Goal: Information Seeking & Learning: Learn about a topic

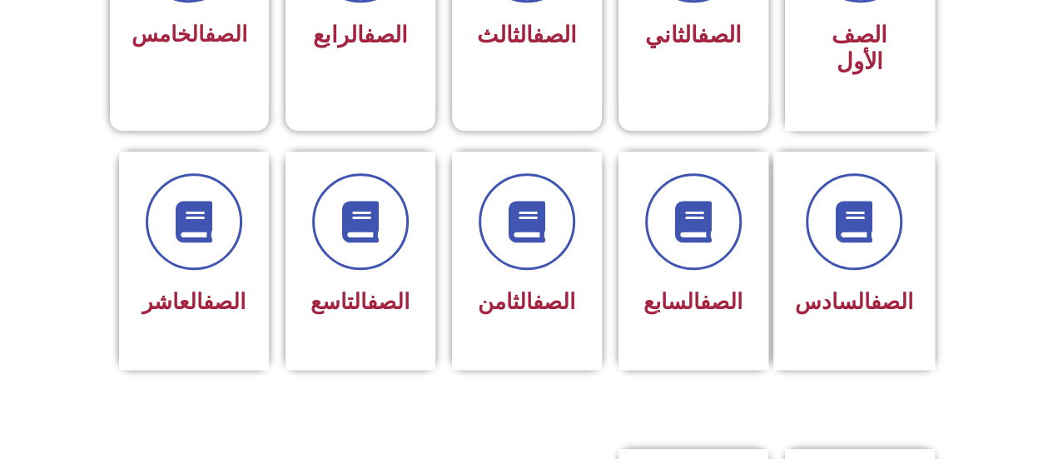
scroll to position [581, 0]
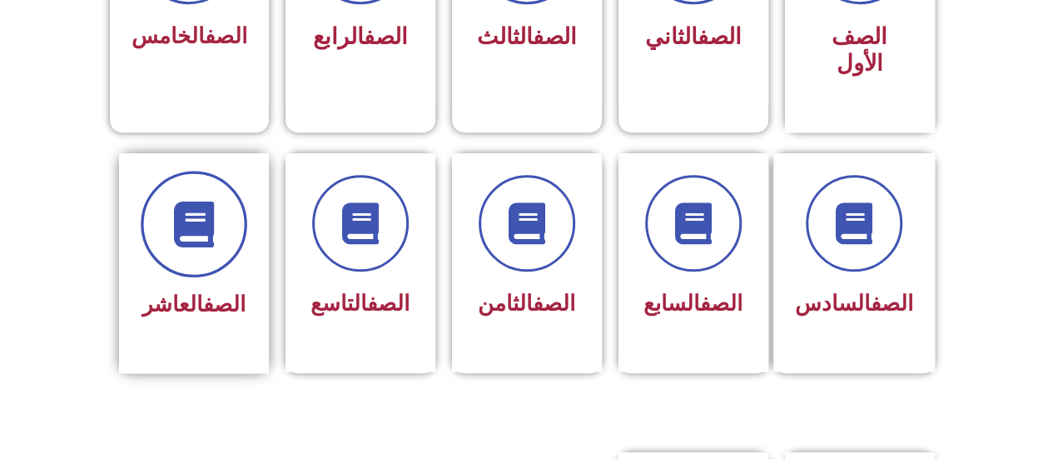
click at [202, 201] on icon at bounding box center [194, 224] width 46 height 46
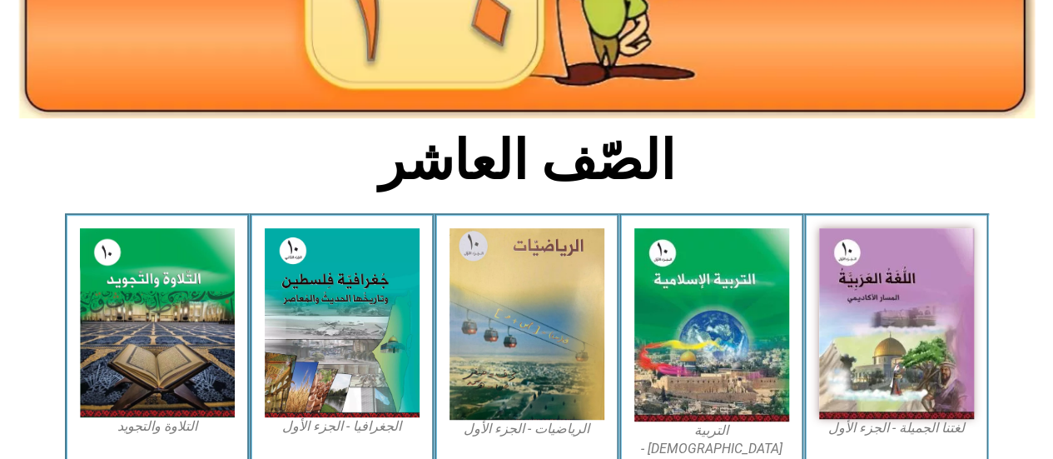
scroll to position [333, 0]
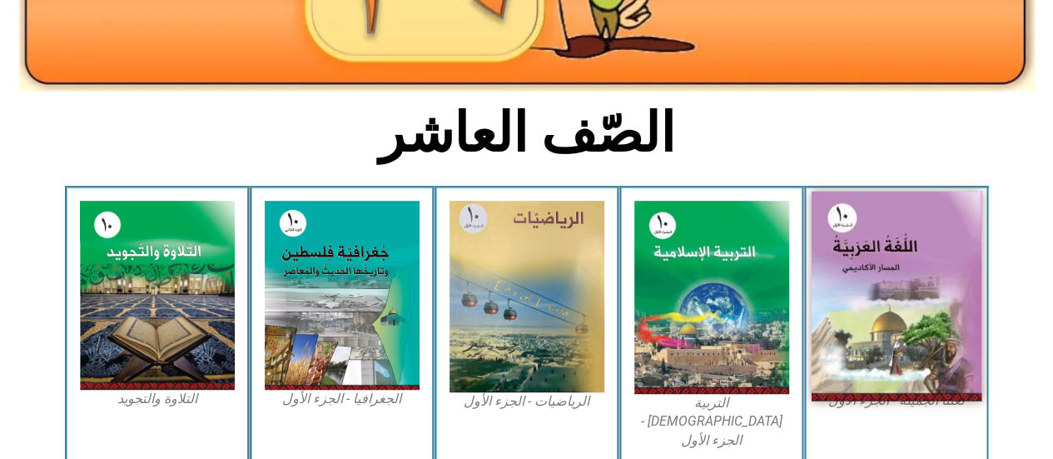
click at [849, 277] on img at bounding box center [896, 297] width 171 height 210
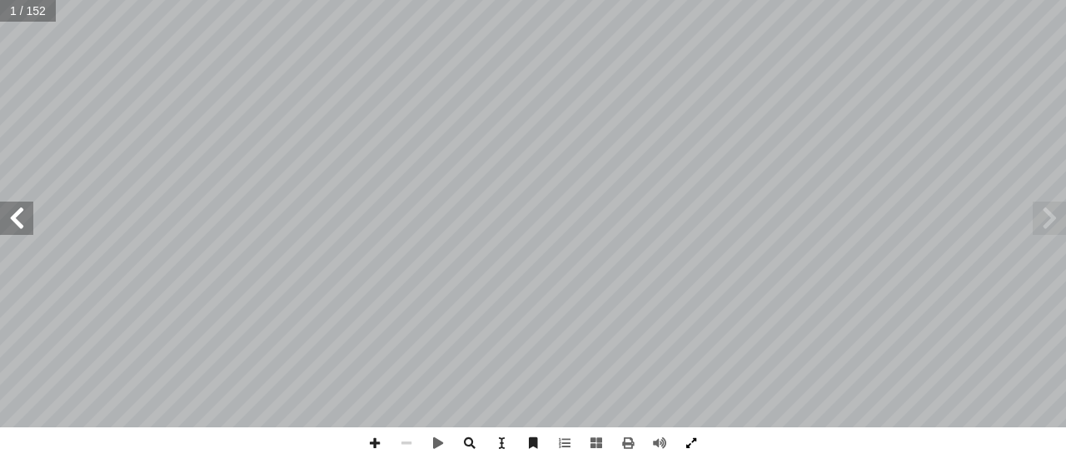
click at [700, 443] on span at bounding box center [691, 443] width 32 height 32
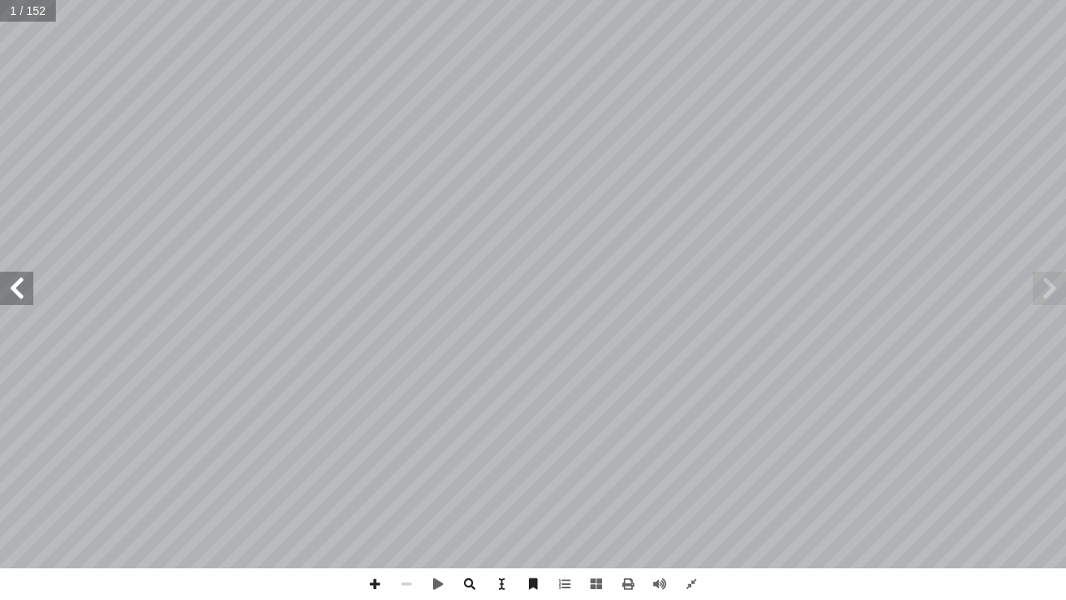
click at [13, 282] on span at bounding box center [16, 287] width 33 height 33
click at [13, 281] on span at bounding box center [16, 287] width 33 height 33
click at [13, 293] on span at bounding box center [16, 287] width 33 height 33
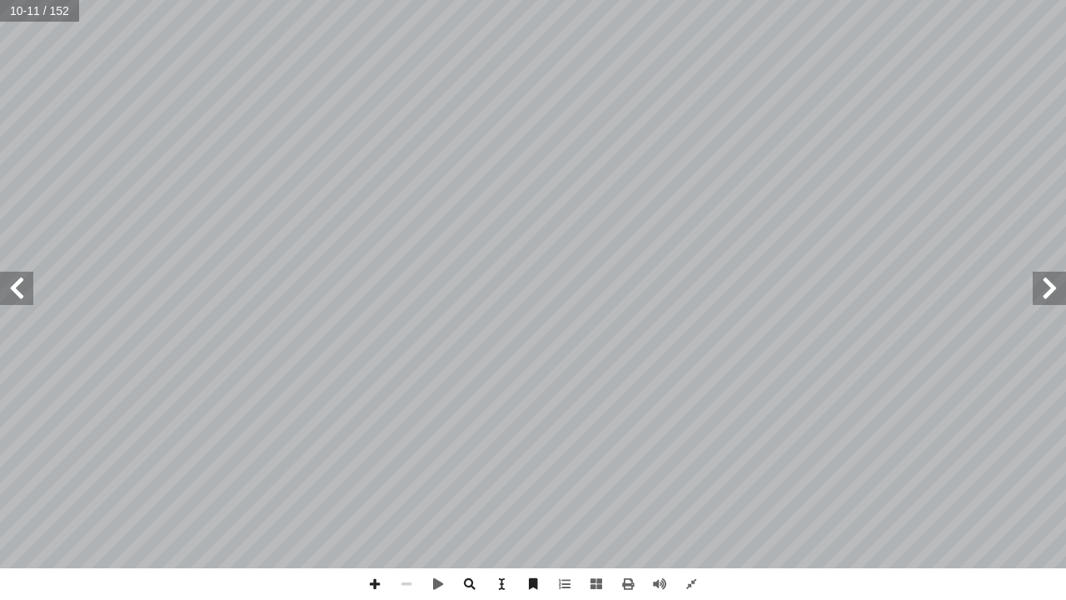
click at [1040, 285] on span at bounding box center [1049, 287] width 33 height 33
click at [17, 300] on span at bounding box center [16, 287] width 33 height 33
click at [21, 300] on span at bounding box center [16, 287] width 33 height 33
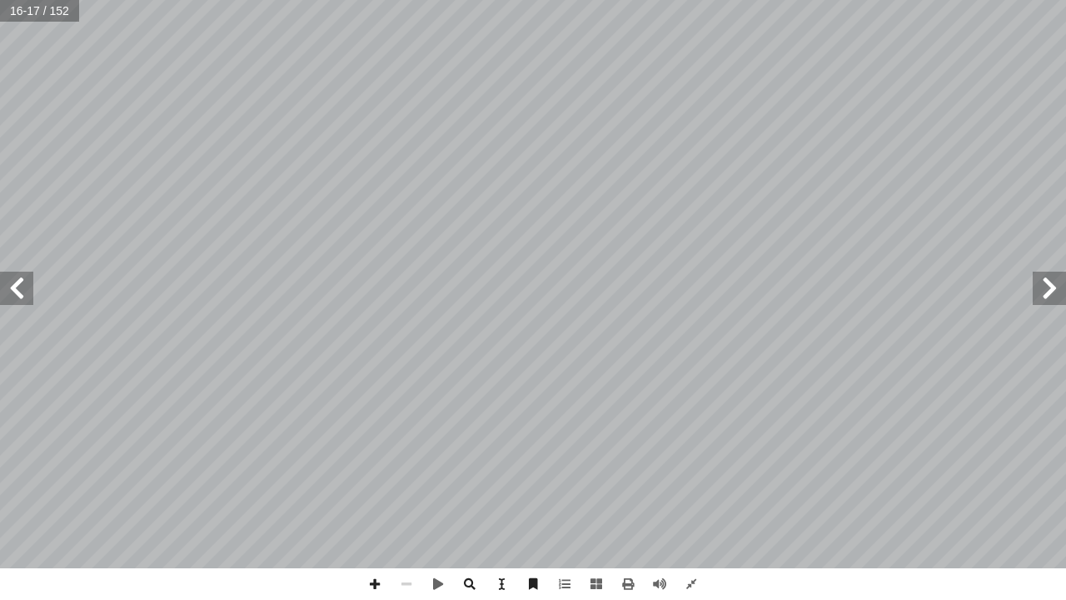
click at [13, 298] on span at bounding box center [16, 287] width 33 height 33
click at [17, 297] on span at bounding box center [16, 287] width 33 height 33
click at [23, 296] on span at bounding box center [16, 287] width 33 height 33
click at [23, 300] on span at bounding box center [16, 287] width 33 height 33
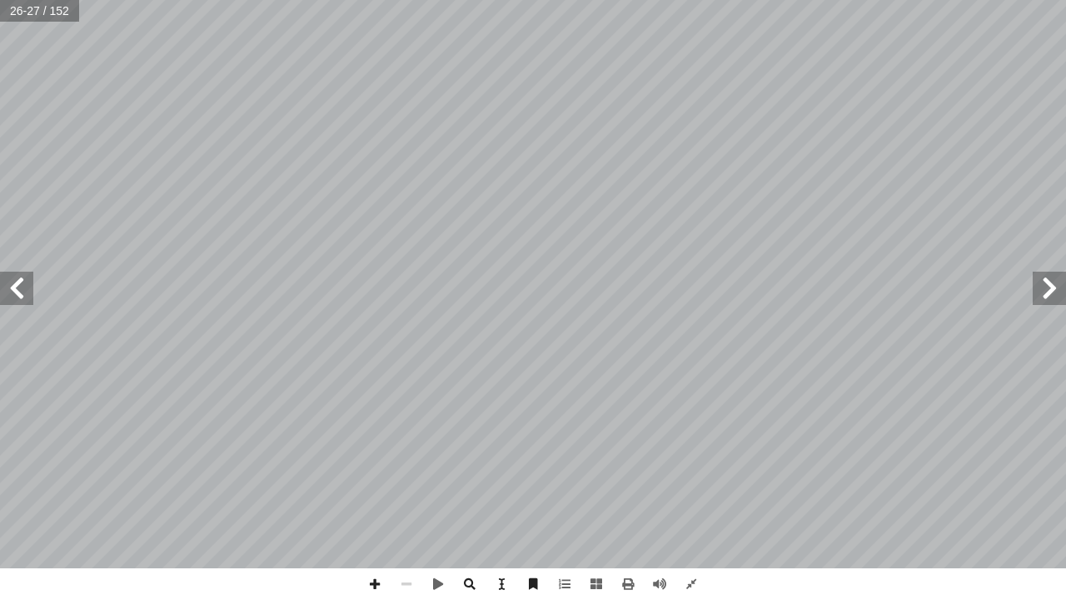
click at [16, 293] on span at bounding box center [16, 287] width 33 height 33
click at [15, 293] on span at bounding box center [16, 287] width 33 height 33
click at [15, 300] on span at bounding box center [16, 287] width 33 height 33
click at [385, 458] on span at bounding box center [375, 584] width 32 height 32
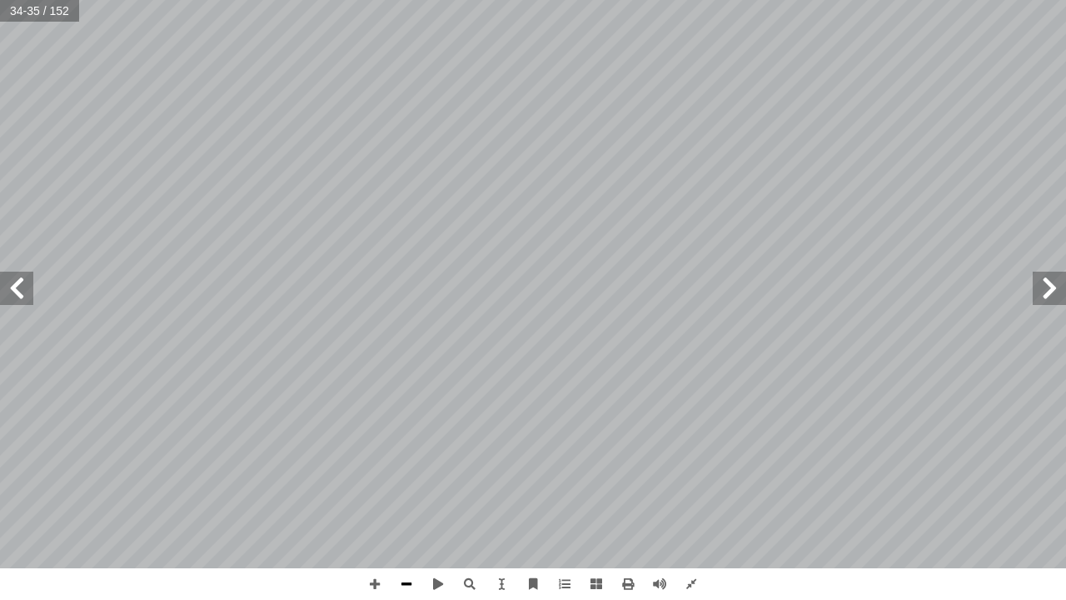
click at [410, 458] on span at bounding box center [407, 584] width 32 height 32
click at [18, 283] on span at bounding box center [16, 287] width 33 height 33
click at [1058, 301] on span at bounding box center [1049, 287] width 33 height 33
click at [23, 301] on span at bounding box center [16, 287] width 33 height 33
click at [20, 292] on span at bounding box center [16, 287] width 33 height 33
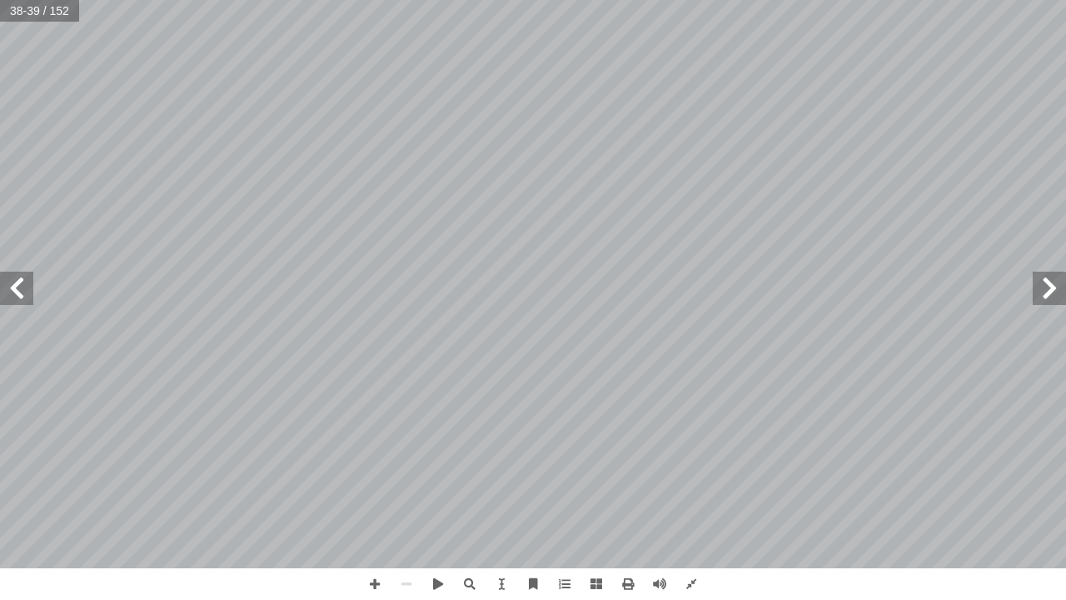
click at [20, 292] on span at bounding box center [16, 287] width 33 height 33
click at [15, 289] on span at bounding box center [16, 287] width 33 height 33
click at [15, 290] on span at bounding box center [16, 287] width 33 height 33
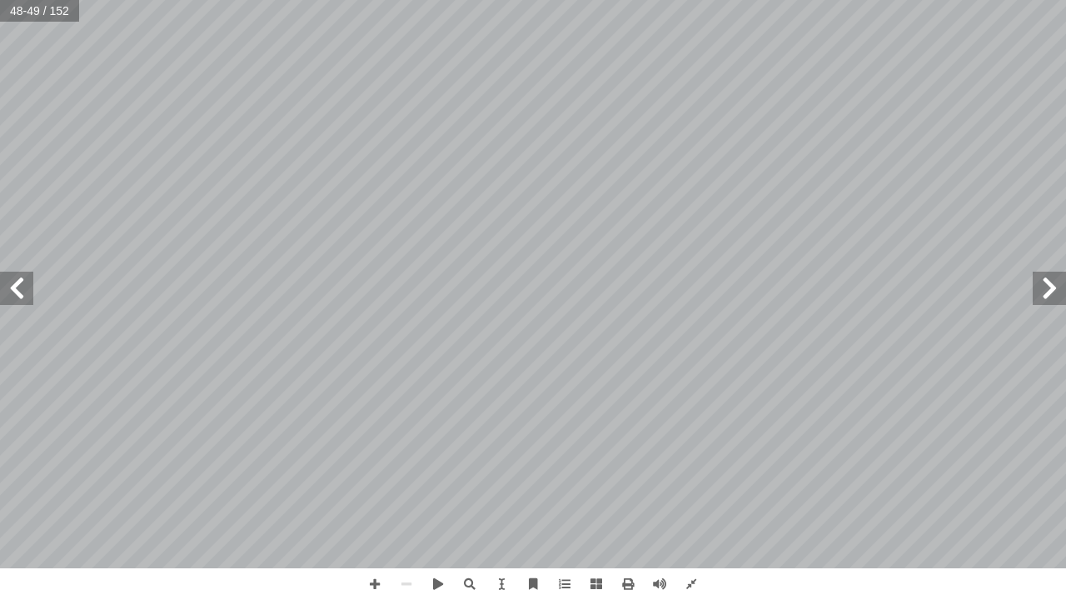
click at [15, 291] on span at bounding box center [16, 287] width 33 height 33
click at [17, 293] on span at bounding box center [16, 287] width 33 height 33
click at [16, 295] on span at bounding box center [16, 287] width 33 height 33
click at [21, 291] on span at bounding box center [16, 287] width 33 height 33
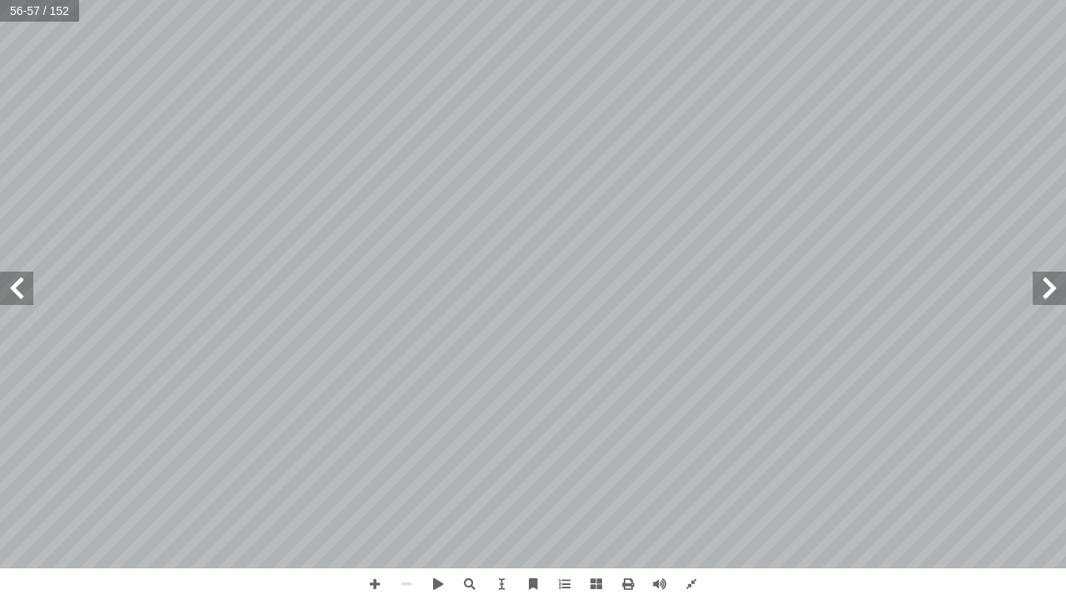
click at [21, 291] on span at bounding box center [16, 287] width 33 height 33
click at [22, 304] on span at bounding box center [16, 287] width 33 height 33
click at [27, 291] on span at bounding box center [16, 287] width 33 height 33
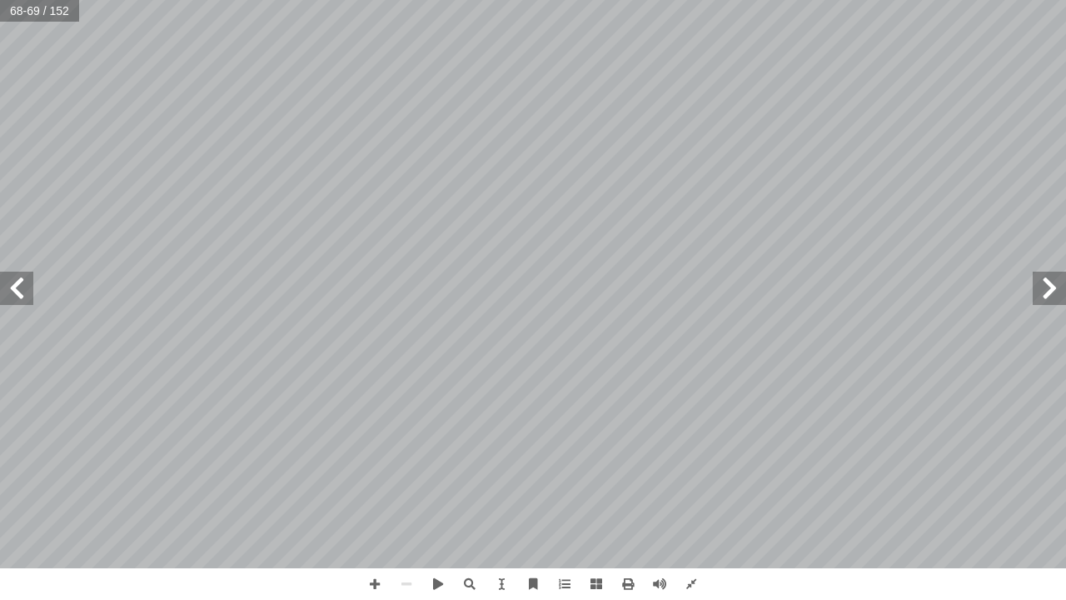
click at [21, 300] on span at bounding box center [16, 287] width 33 height 33
click at [416, 458] on span at bounding box center [407, 584] width 32 height 32
click at [417, 458] on span at bounding box center [407, 584] width 32 height 32
click at [690, 458] on span at bounding box center [691, 584] width 32 height 32
